Goal: Task Accomplishment & Management: Use online tool/utility

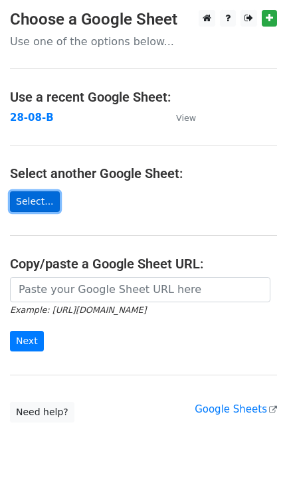
click at [37, 196] on link "Select..." at bounding box center [35, 201] width 50 height 21
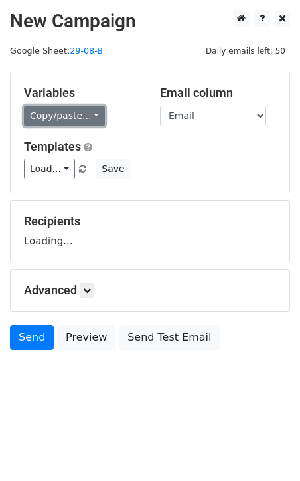
click at [84, 114] on link "Copy/paste..." at bounding box center [64, 116] width 81 height 21
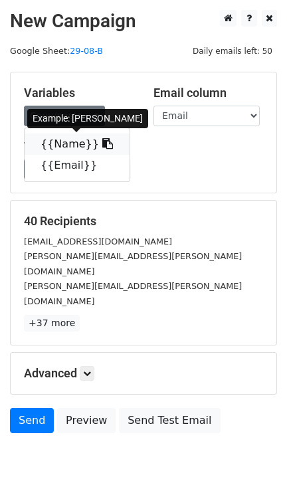
click at [67, 141] on link "{{Name}}" at bounding box center [77, 143] width 105 height 21
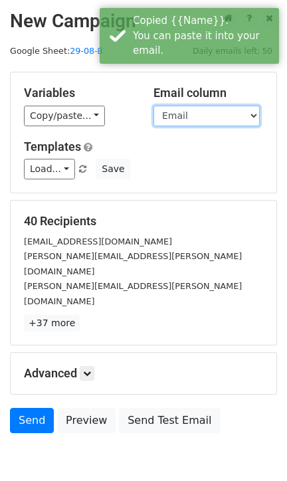
drag, startPoint x: 159, startPoint y: 126, endPoint x: 182, endPoint y: 116, distance: 24.7
click at [182, 116] on select "Name Email" at bounding box center [206, 116] width 106 height 21
click at [153, 106] on select "Name Email" at bounding box center [206, 116] width 106 height 21
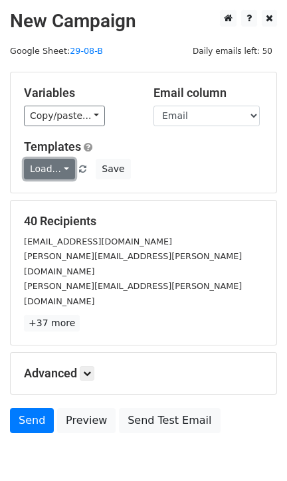
click at [58, 171] on link "Load..." at bounding box center [49, 169] width 51 height 21
